Goal: Task Accomplishment & Management: Use online tool/utility

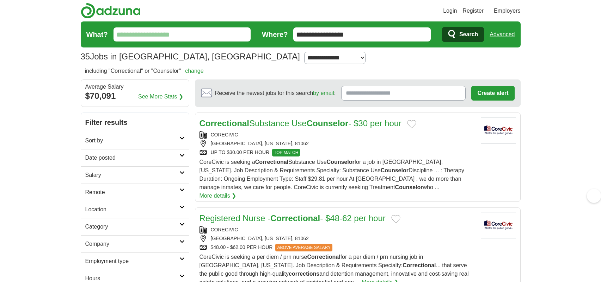
scroll to position [211, 0]
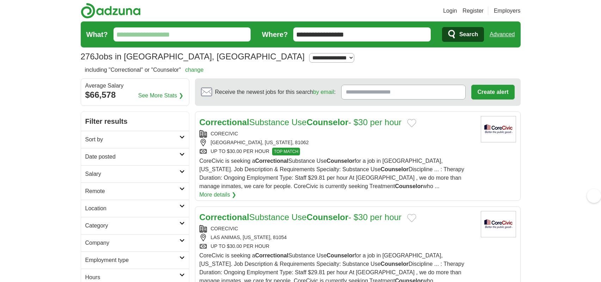
select select "***"
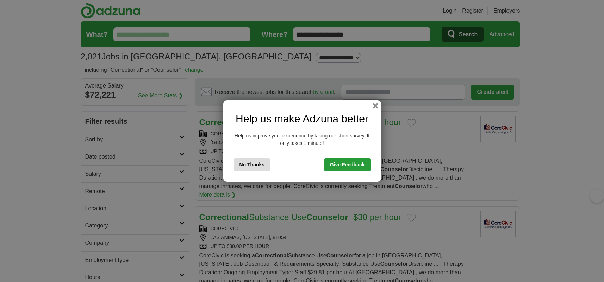
click at [358, 172] on link "Give Feedback" at bounding box center [347, 165] width 46 height 13
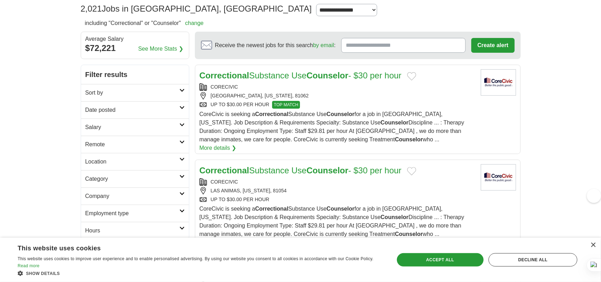
scroll to position [106, 0]
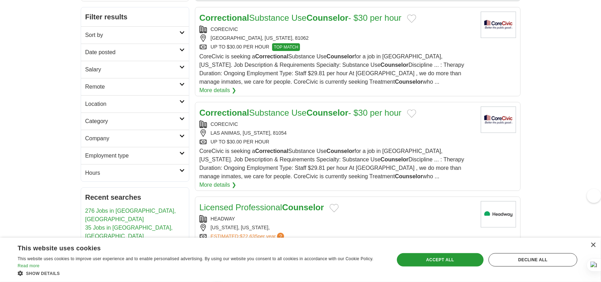
click at [178, 57] on h2 "Date posted" at bounding box center [132, 52] width 94 height 8
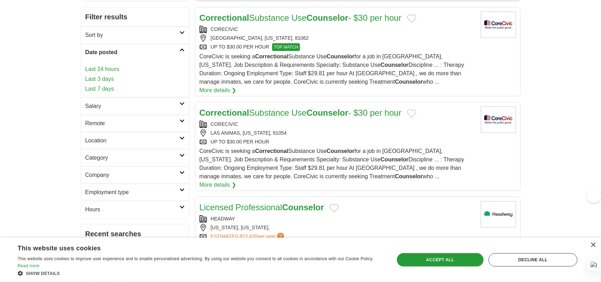
click at [136, 93] on link "Last 7 days" at bounding box center [134, 89] width 99 height 8
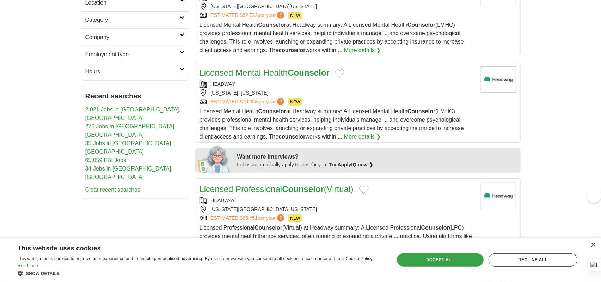
scroll to position [247, 0]
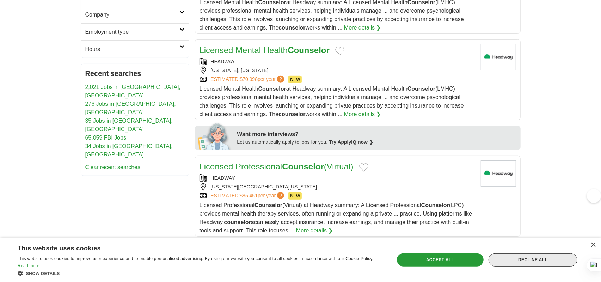
click at [531, 265] on div "Decline all" at bounding box center [532, 260] width 89 height 13
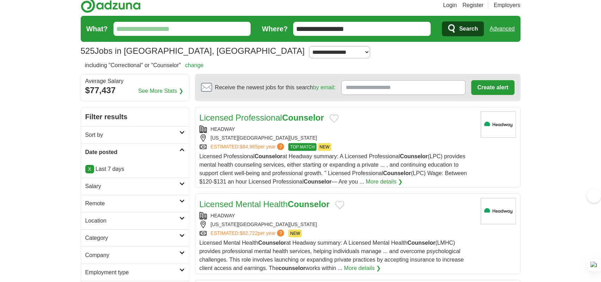
scroll to position [0, 0]
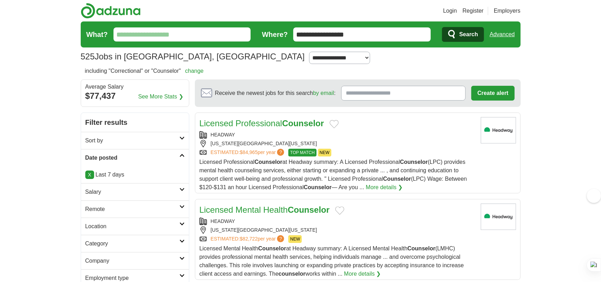
click at [183, 41] on input "What?" at bounding box center [181, 34] width 137 height 14
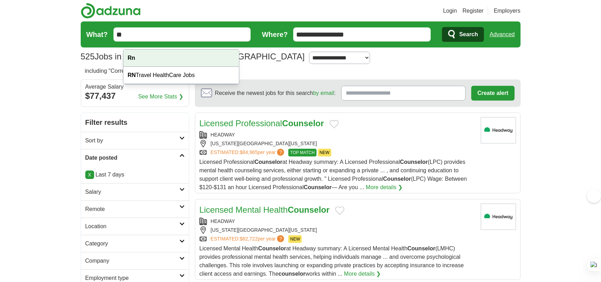
click at [141, 58] on div "Rn" at bounding box center [181, 58] width 116 height 17
type input "**"
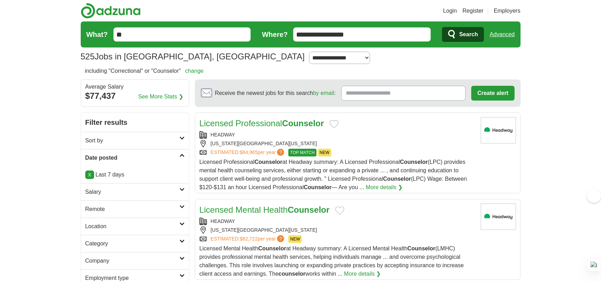
drag, startPoint x: 452, startPoint y: 40, endPoint x: 449, endPoint y: 44, distance: 5.0
click at [459, 41] on span "Search" at bounding box center [468, 34] width 19 height 14
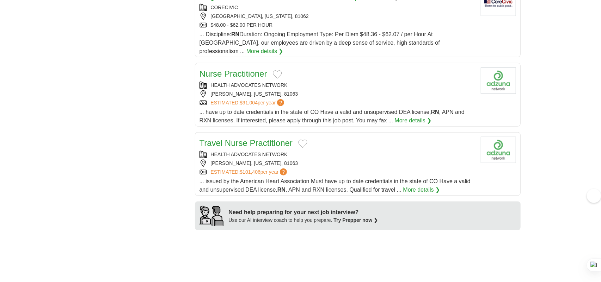
scroll to position [387, 0]
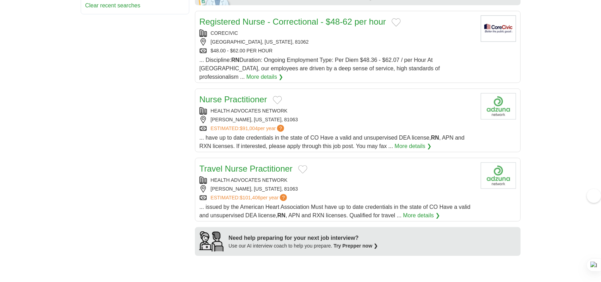
click at [335, 26] on link "Registered Nurse - Correctional - $48-62 per hour" at bounding box center [292, 22] width 187 height 10
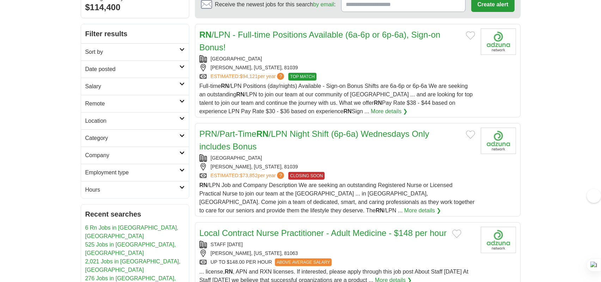
scroll to position [176, 0]
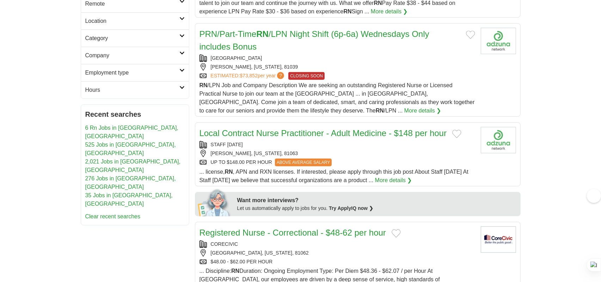
click at [285, 51] on link "PRN/Part-Time RN /LPN Night Shift (6p-6a) Wednesdays Only includes Bonus" at bounding box center [314, 40] width 230 height 22
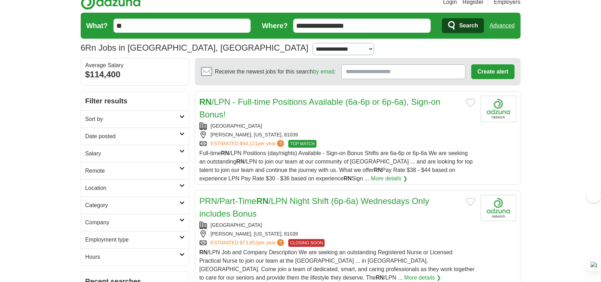
scroll to position [0, 0]
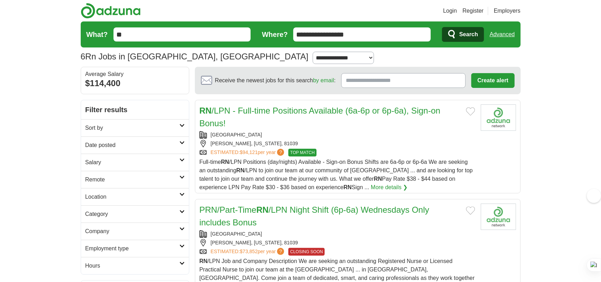
click at [182, 137] on link "Sort by" at bounding box center [135, 127] width 108 height 17
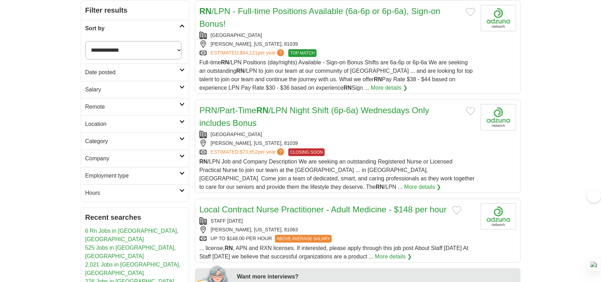
scroll to position [106, 0]
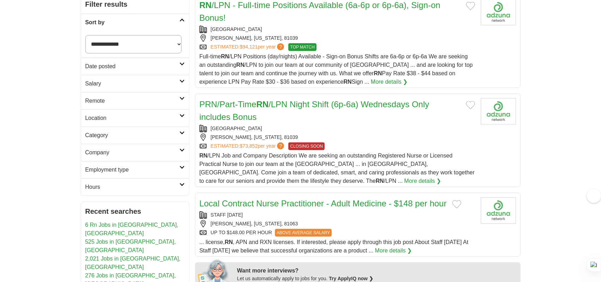
click at [172, 123] on h2 "Location" at bounding box center [132, 118] width 94 height 8
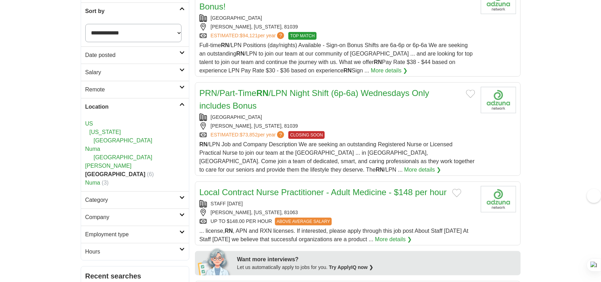
scroll to position [176, 0]
